Goal: Complete application form

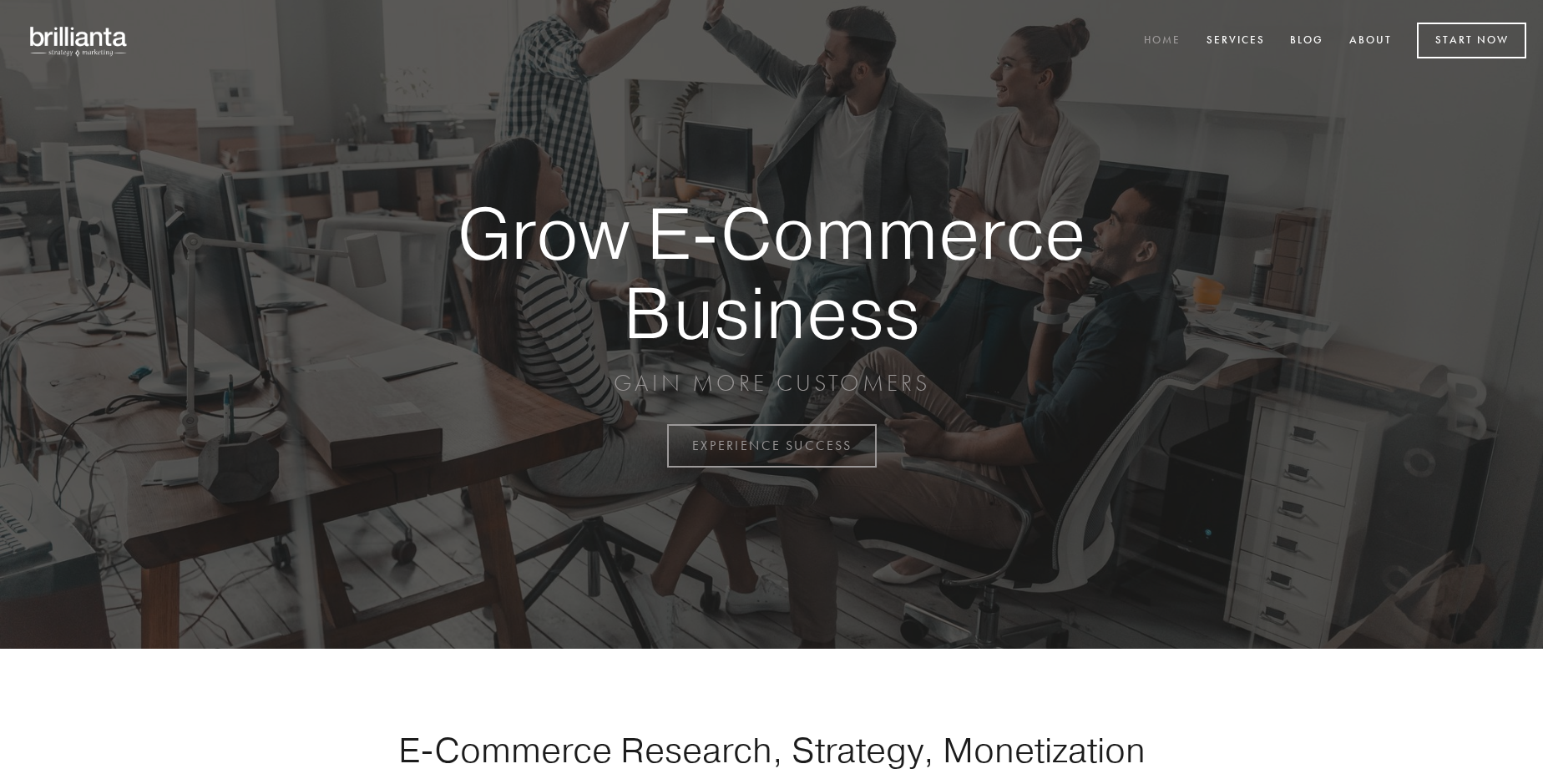
scroll to position [4376, 0]
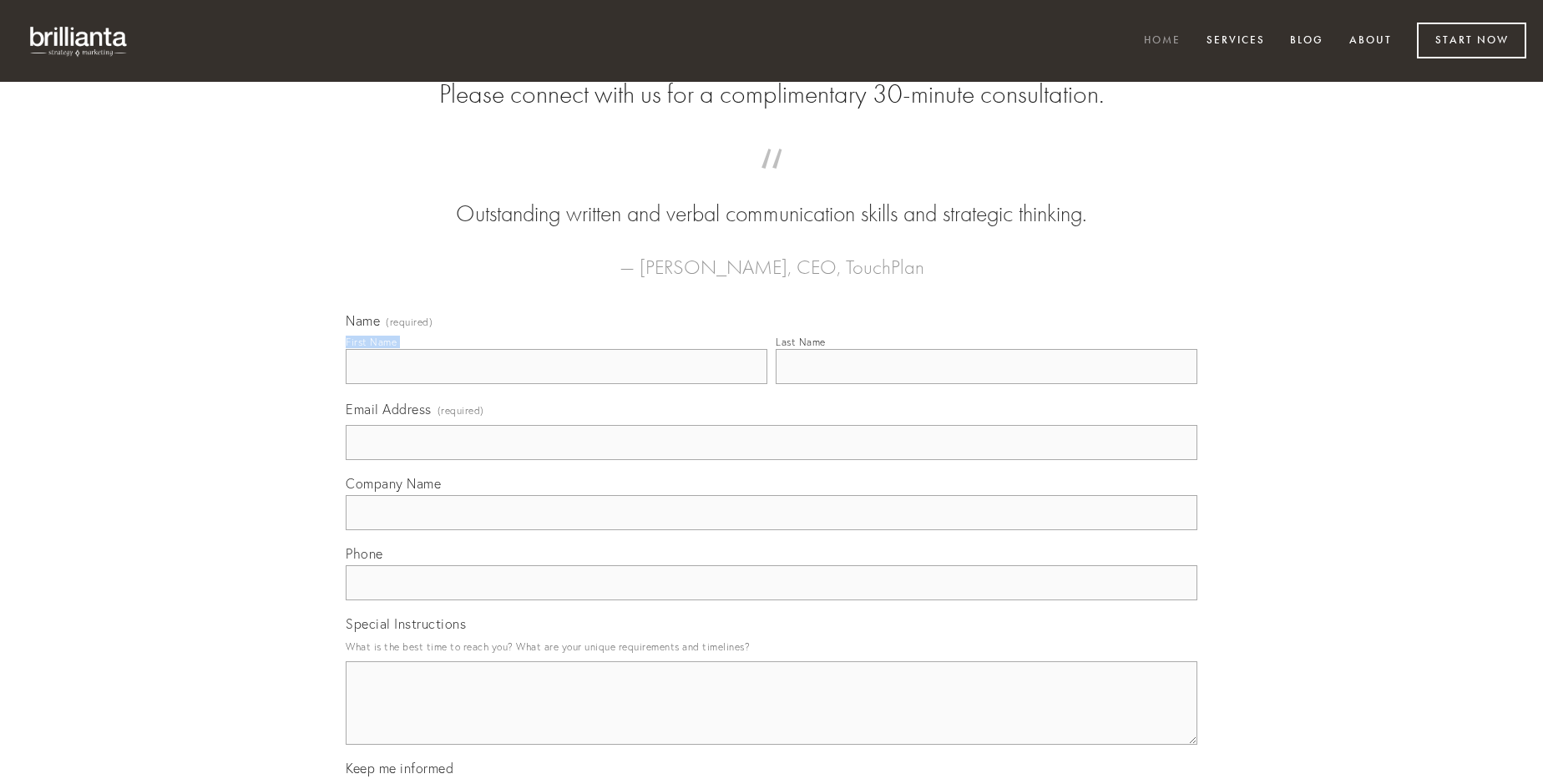
type input "[PERSON_NAME]"
click at [986, 384] on input "Last Name" at bounding box center [986, 366] width 422 height 35
type input "[PERSON_NAME]"
click at [772, 460] on input "Email Address (required)" at bounding box center [772, 442] width 852 height 35
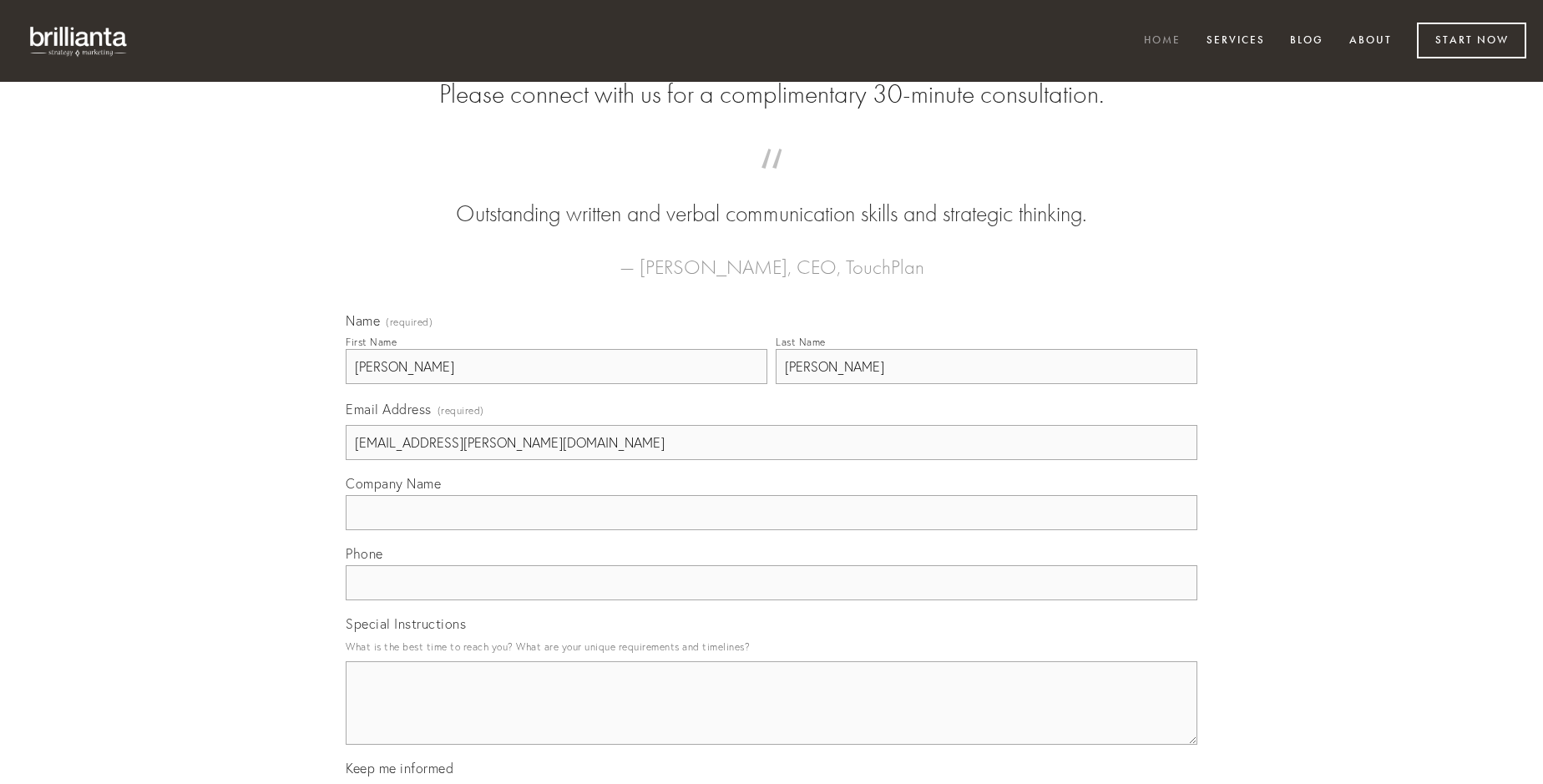
type input "[EMAIL_ADDRESS][PERSON_NAME][DOMAIN_NAME]"
click at [772, 530] on input "Company Name" at bounding box center [772, 512] width 852 height 35
type input "sopor"
click at [772, 601] on input "text" at bounding box center [772, 583] width 852 height 35
click at [772, 718] on textarea "Special Instructions" at bounding box center [772, 703] width 852 height 83
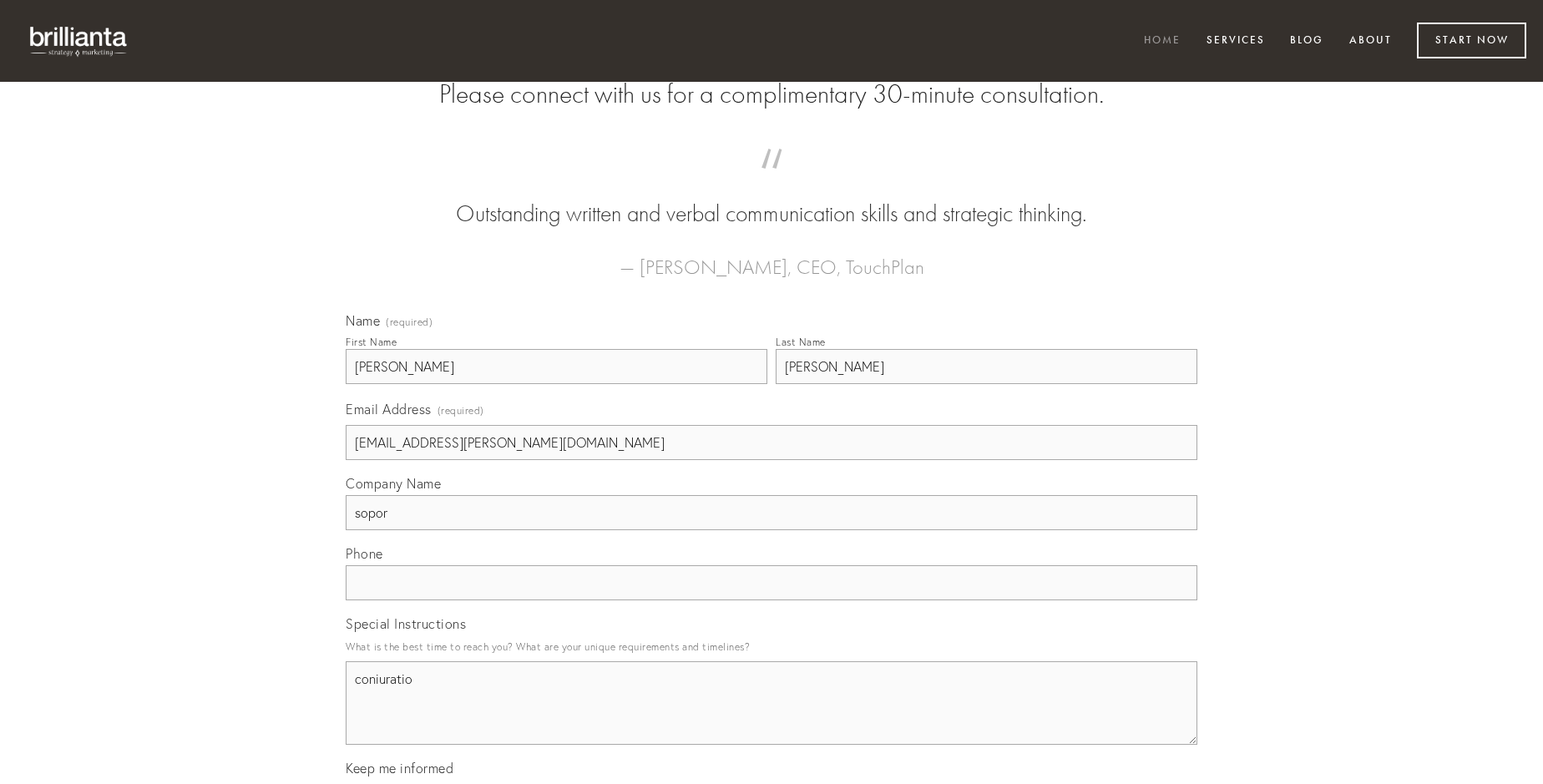
type textarea "coniuratio"
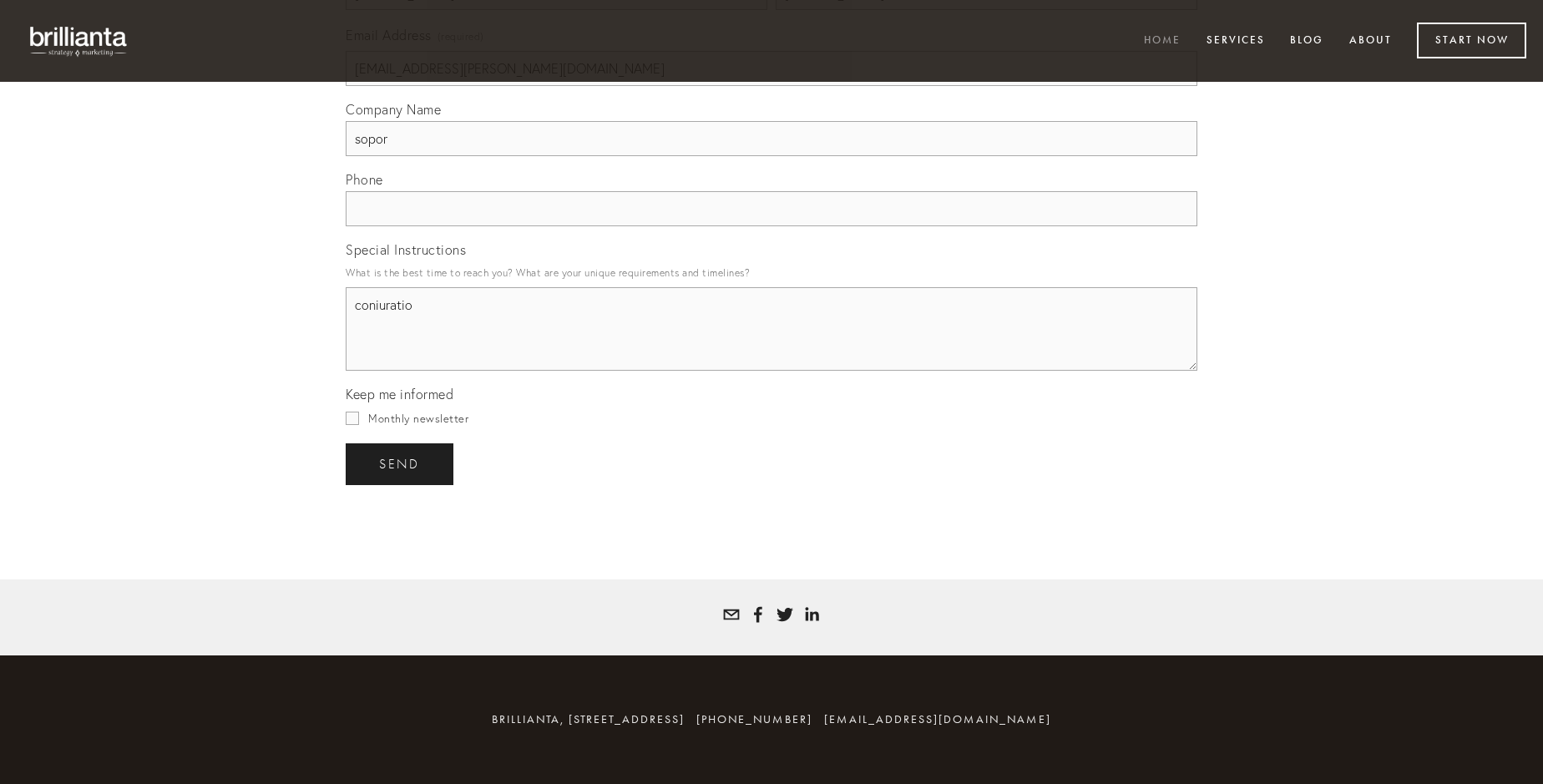
click at [401, 464] on span "send" at bounding box center [400, 464] width 41 height 15
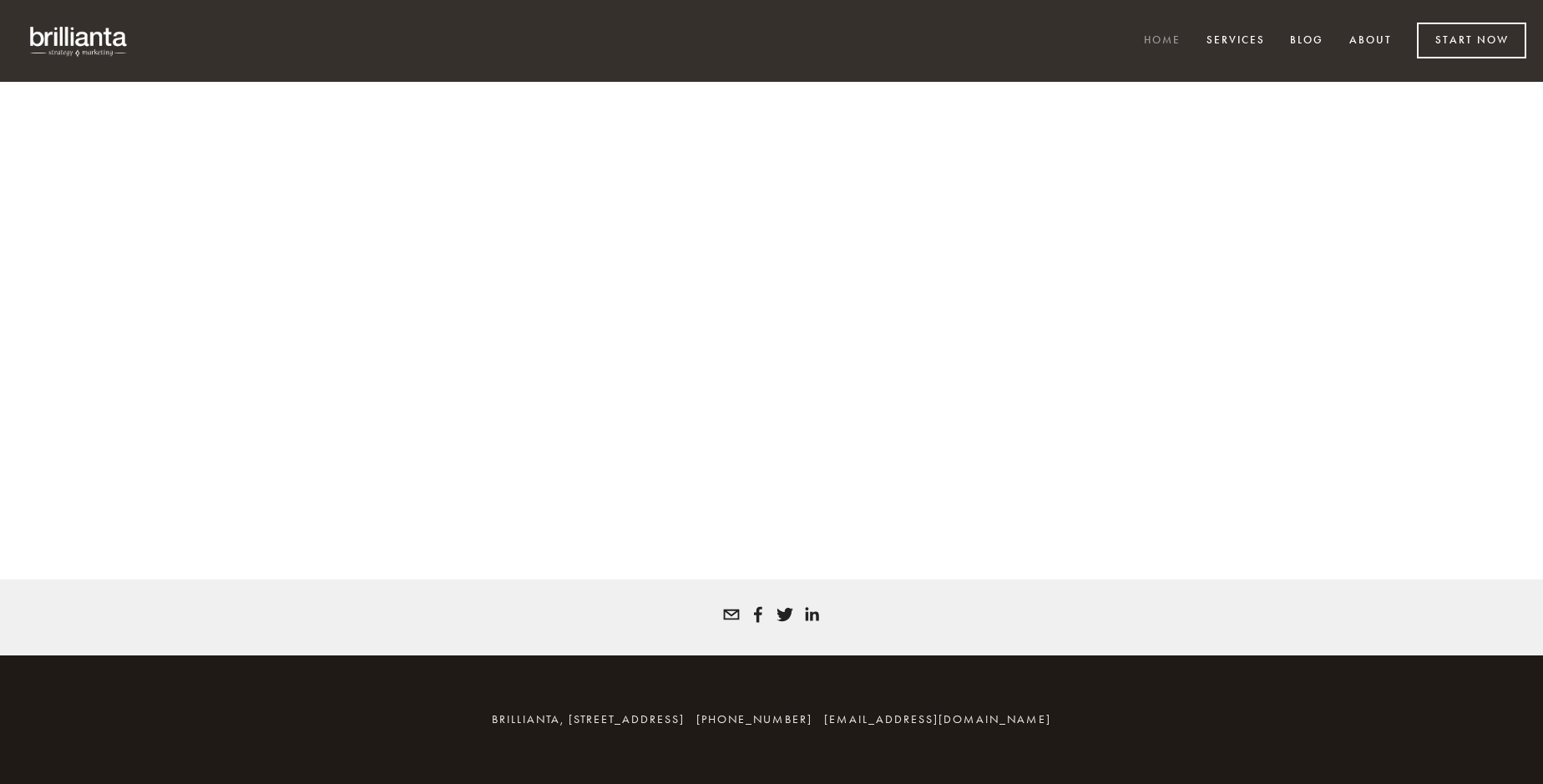
scroll to position [4354, 0]
